Goal: Task Accomplishment & Management: Use online tool/utility

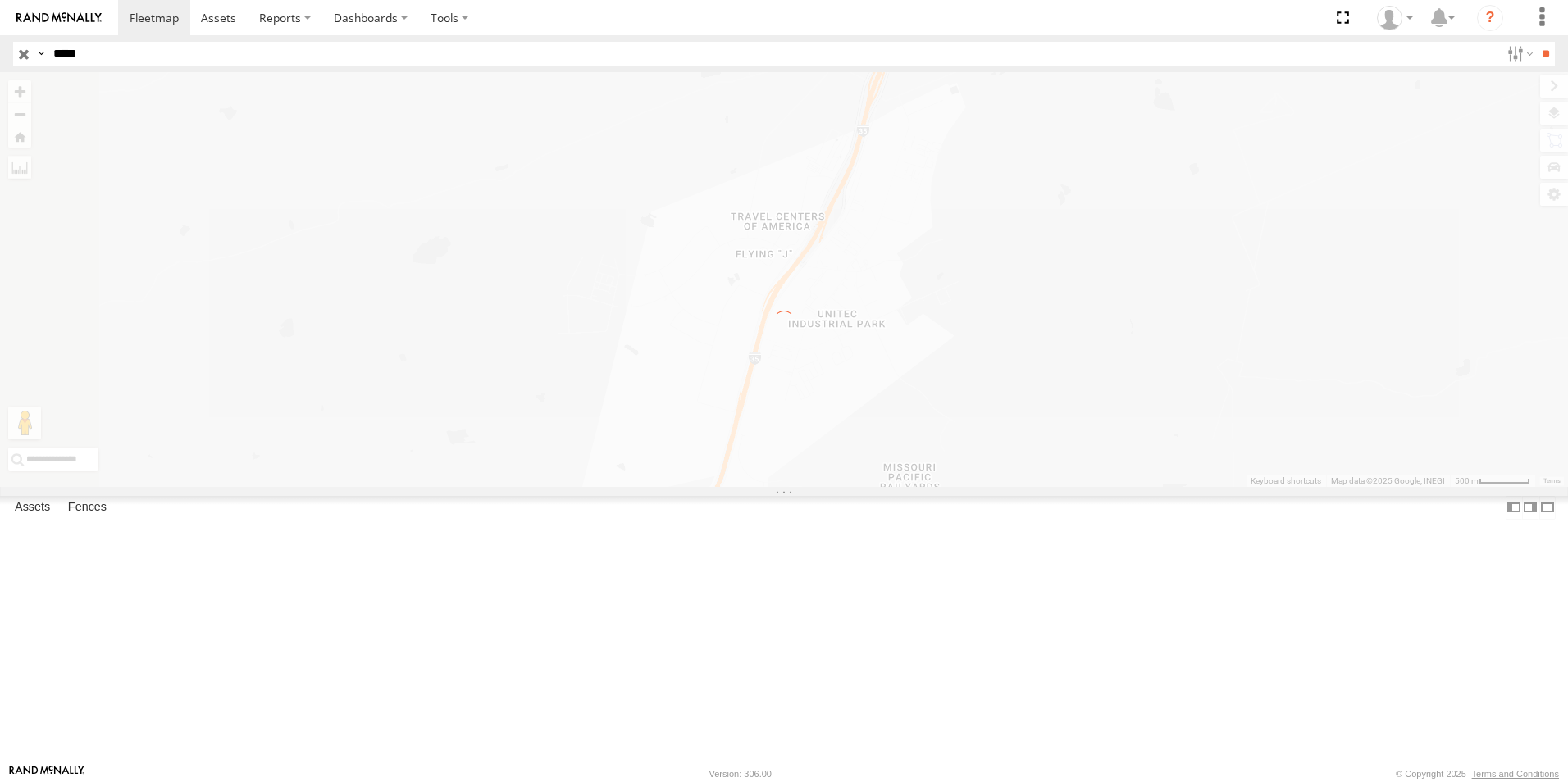
click at [0, 0] on label at bounding box center [0, 0] width 0 height 0
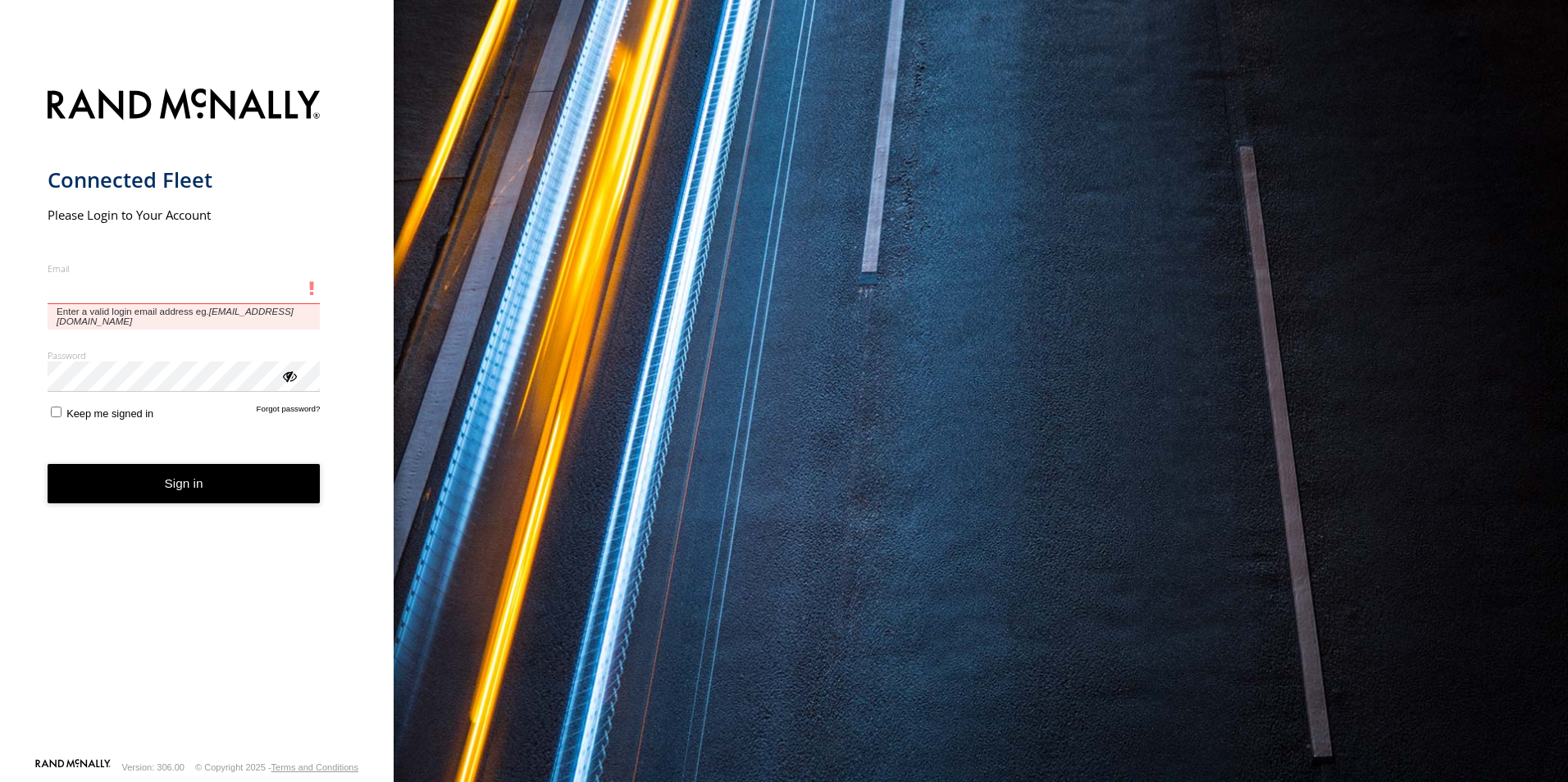
type input "**********"
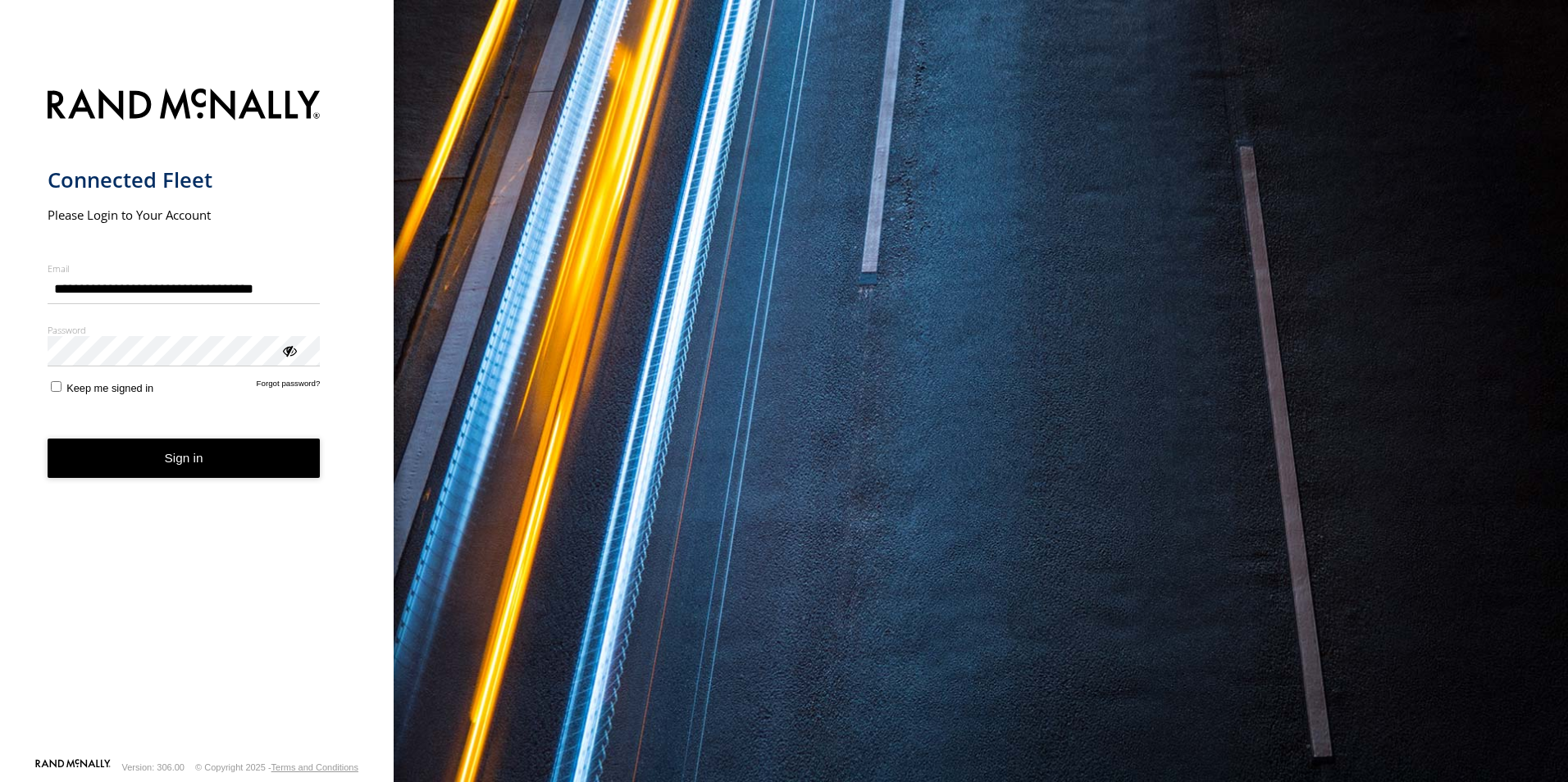
click at [181, 477] on button "Sign in" at bounding box center [184, 458] width 273 height 40
click at [183, 463] on button "Sign in" at bounding box center [184, 458] width 273 height 40
